Goal: Task Accomplishment & Management: Complete application form

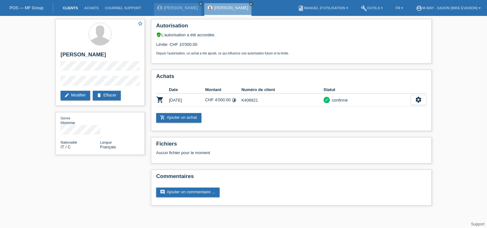
click at [66, 10] on link "Clients" at bounding box center [70, 8] width 21 height 4
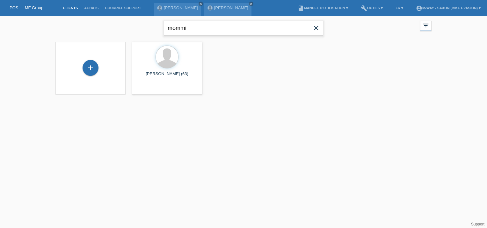
click at [189, 30] on input "mommi" at bounding box center [243, 28] width 159 height 15
type input "m"
type input "maret"
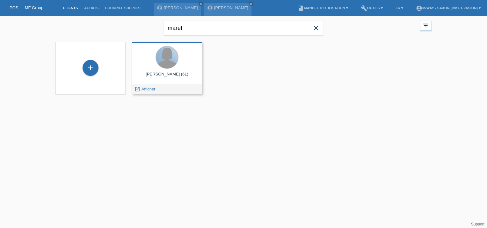
click at [177, 61] on div at bounding box center [167, 57] width 22 height 22
click at [146, 88] on span "Afficher" at bounding box center [149, 89] width 14 height 5
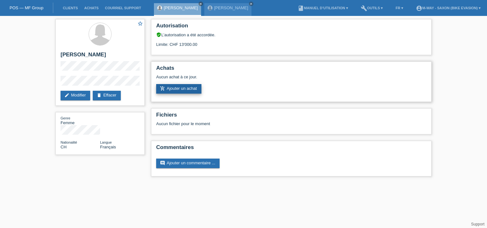
click at [192, 87] on link "add_shopping_cart Ajouter un achat" at bounding box center [178, 89] width 45 height 10
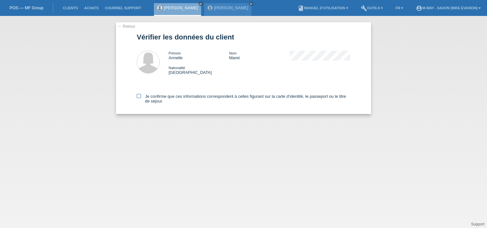
click at [138, 98] on icon at bounding box center [139, 96] width 4 height 4
click at [138, 98] on input "Je confirme que ces informations correspondent à celles figurant sur la carte d…" at bounding box center [139, 96] width 4 height 4
checkbox input "true"
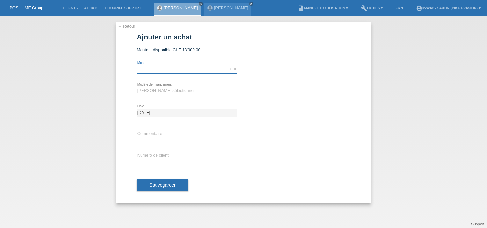
click at [169, 69] on input "text" at bounding box center [187, 69] width 100 height 8
type input "2000.00"
click at [160, 92] on select "Veuillez sélectionner Taux fixes Achat sur facture avec paiement partiel" at bounding box center [187, 91] width 100 height 8
select select "77"
click at [137, 87] on select "Veuillez sélectionner Taux fixes Achat sur facture avec paiement partiel" at bounding box center [187, 91] width 100 height 8
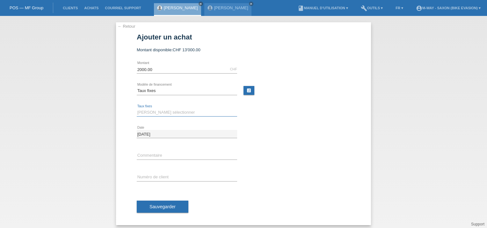
click at [149, 112] on select "Veuillez sélectionner 4 versements 5 versements 6 versements 7 versements 8 ver…" at bounding box center [187, 113] width 100 height 8
select select "172"
click at [137, 109] on select "Veuillez sélectionner 4 versements 5 versements 6 versements 7 versements 8 ver…" at bounding box center [187, 113] width 100 height 8
click at [147, 176] on input "text" at bounding box center [187, 177] width 100 height 8
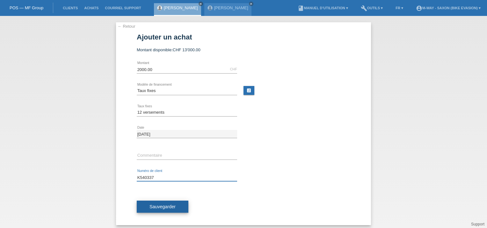
type input "K540337"
click at [164, 208] on span "Sauvegarder" at bounding box center [163, 206] width 26 height 5
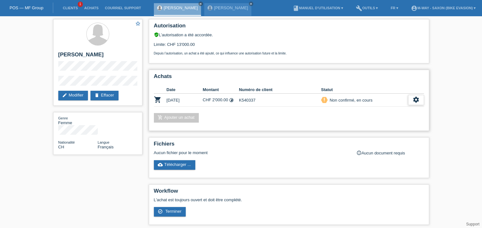
click at [422, 99] on div "settings" at bounding box center [416, 100] width 16 height 10
click at [377, 129] on span "Terminer" at bounding box center [372, 129] width 18 height 8
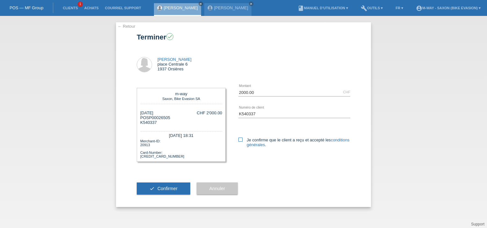
click at [242, 140] on icon at bounding box center [241, 140] width 4 height 4
click at [242, 140] on input "Je confirme que le client a reçu et accepté les conditions générales ." at bounding box center [241, 140] width 4 height 4
checkbox input "true"
click at [155, 190] on button "check Confirmer" at bounding box center [164, 189] width 54 height 12
